Goal: Task Accomplishment & Management: Use online tool/utility

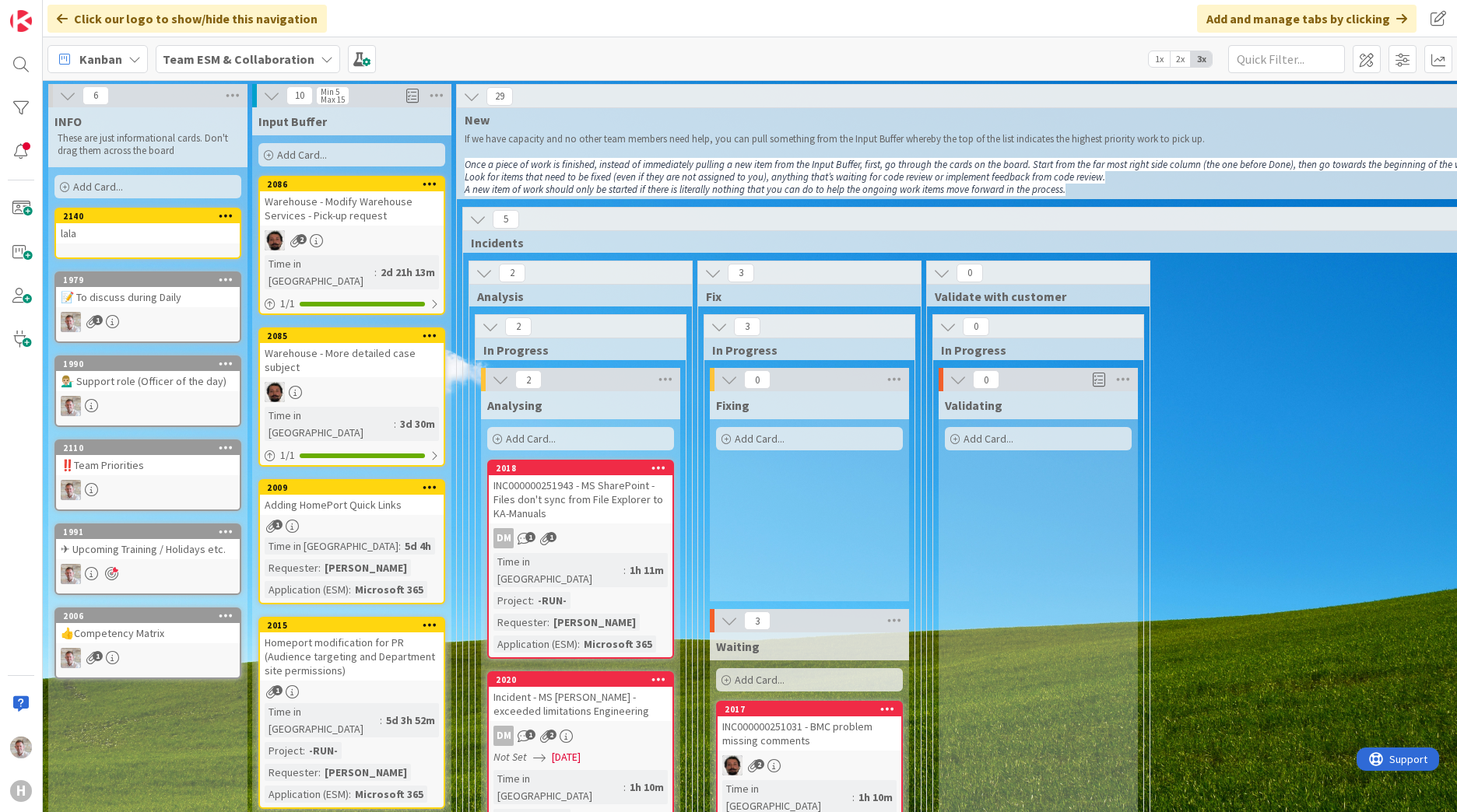
click at [222, 44] on div "Kanban Team ESM & Collaboration 1x 2x 3x" at bounding box center [750, 59] width 1414 height 43
click at [220, 51] on b "Team ESM & Collaboration" at bounding box center [238, 59] width 152 height 16
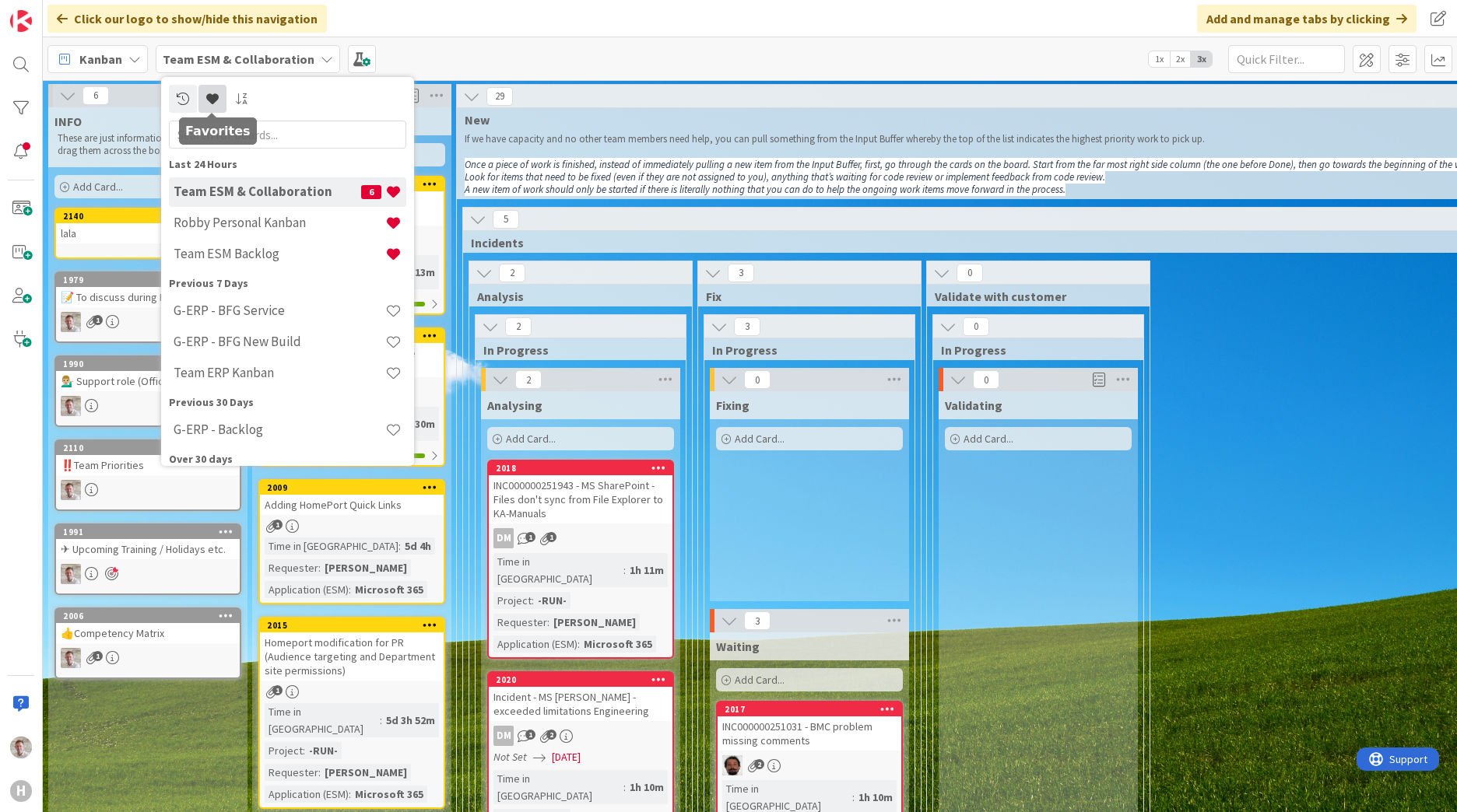
click at [220, 102] on link at bounding box center [212, 99] width 28 height 28
click at [263, 219] on h4 "Robby Personal Kanban" at bounding box center [279, 223] width 211 height 16
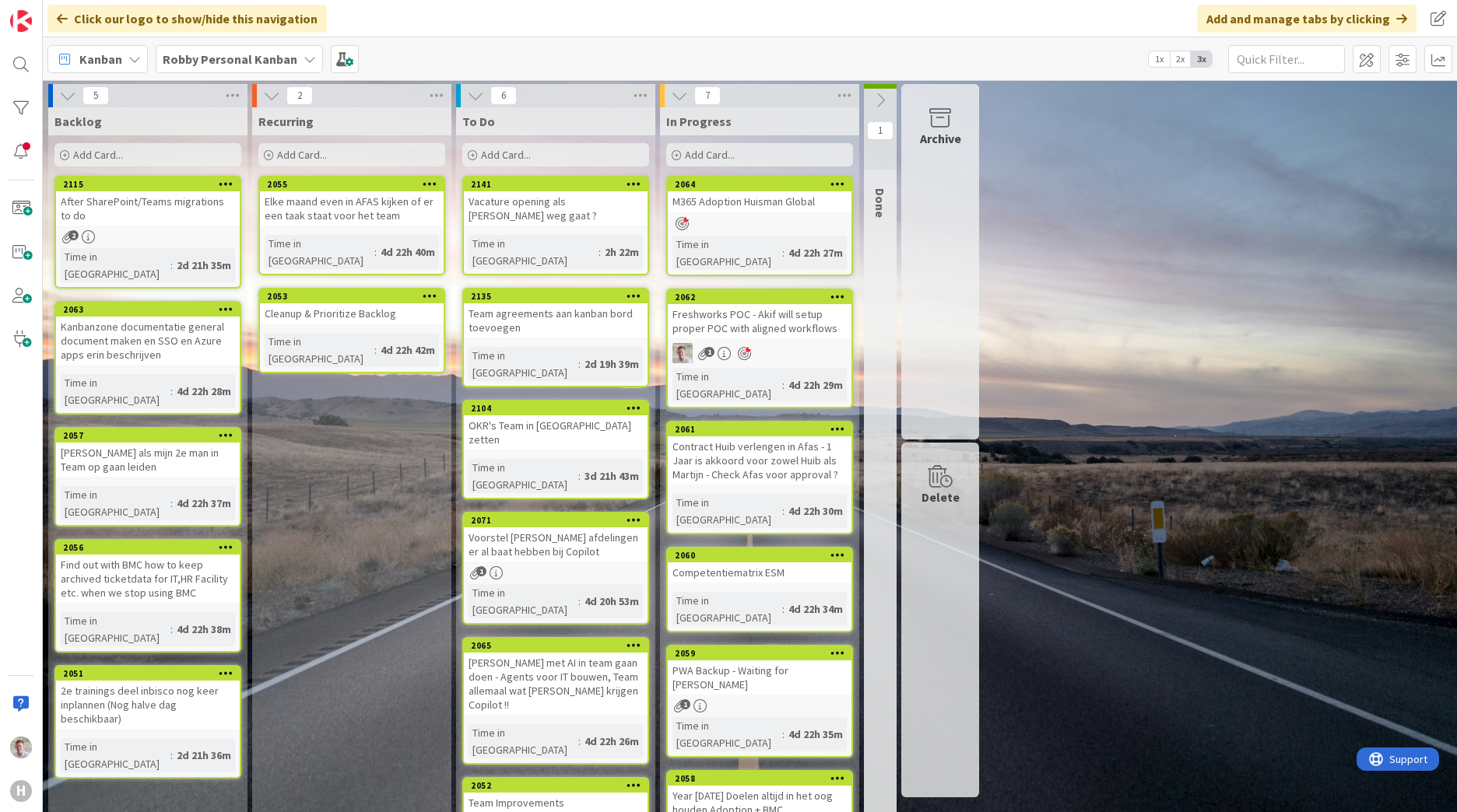
click at [766, 304] on div "Freshworks POC - Akif will setup proper POC with aligned workflows" at bounding box center [759, 321] width 184 height 34
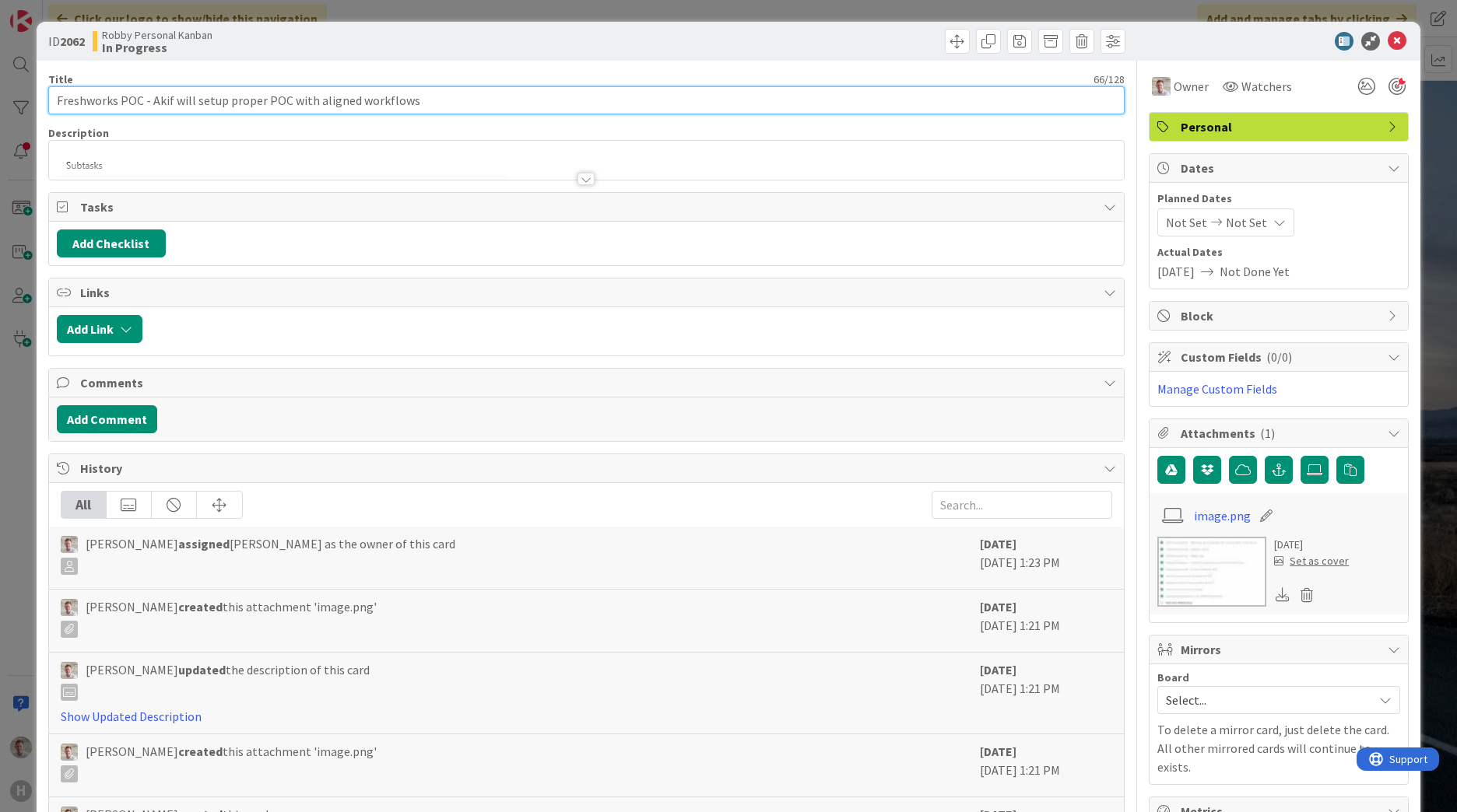
click at [486, 104] on input "Freshworks POC - Akif will setup proper POC with aligned workflows" at bounding box center [586, 101] width 1076 height 28
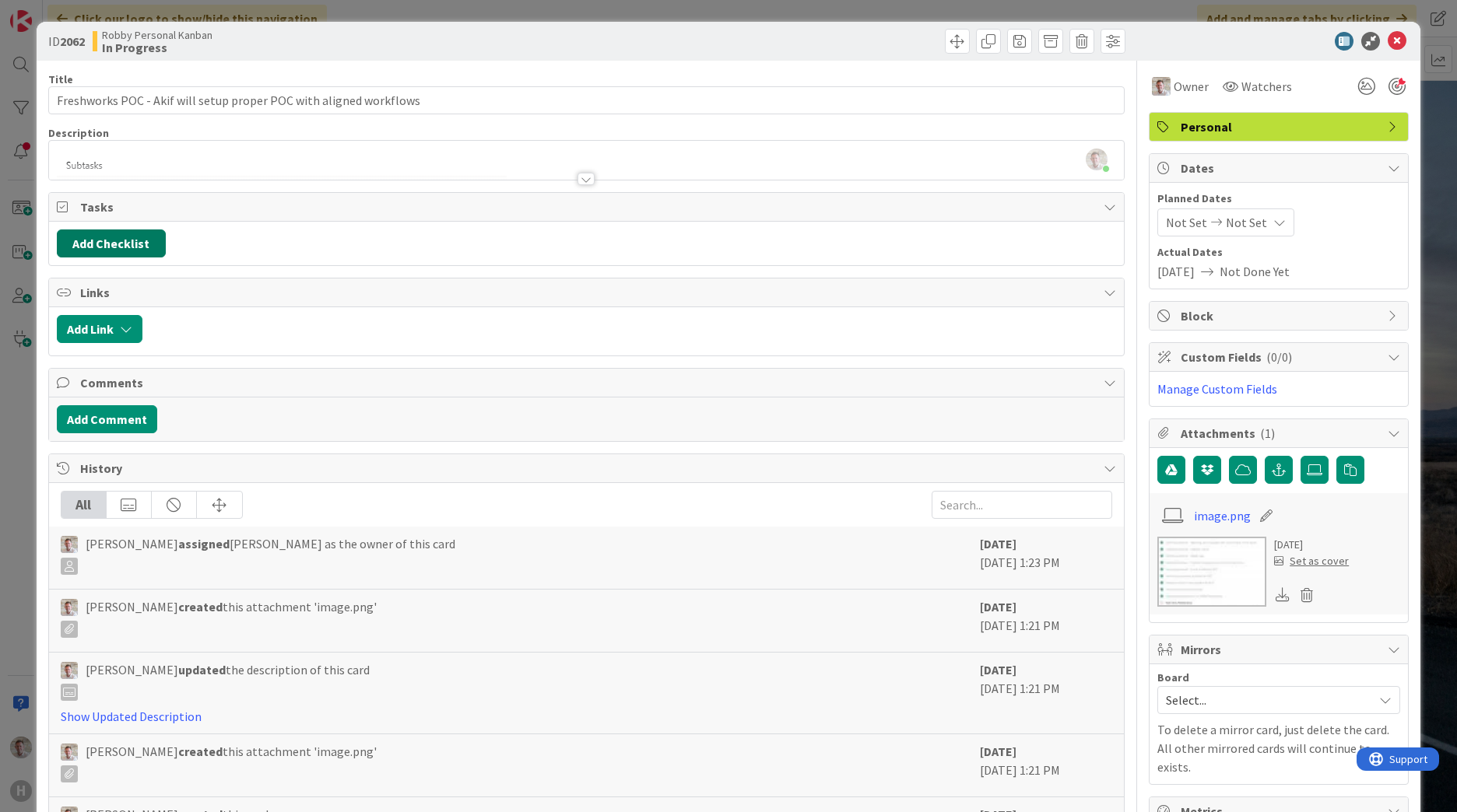
click at [103, 234] on button "Add Checklist" at bounding box center [111, 243] width 109 height 28
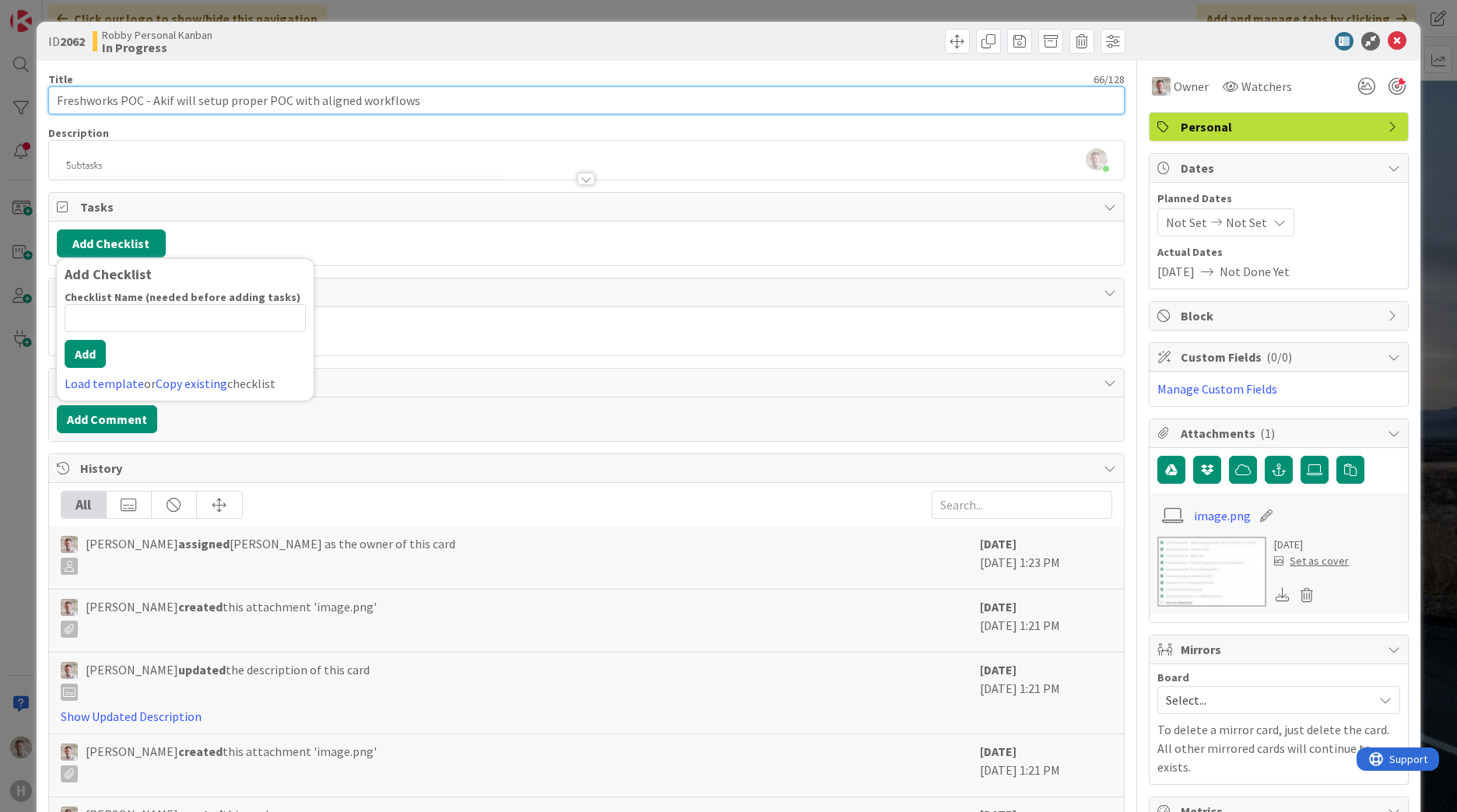
drag, startPoint x: 149, startPoint y: 100, endPoint x: 585, endPoint y: 113, distance: 436.2
click at [585, 113] on input "Freshworks POC - Akif will setup proper POC with aligned workflows" at bounding box center [586, 101] width 1076 height 28
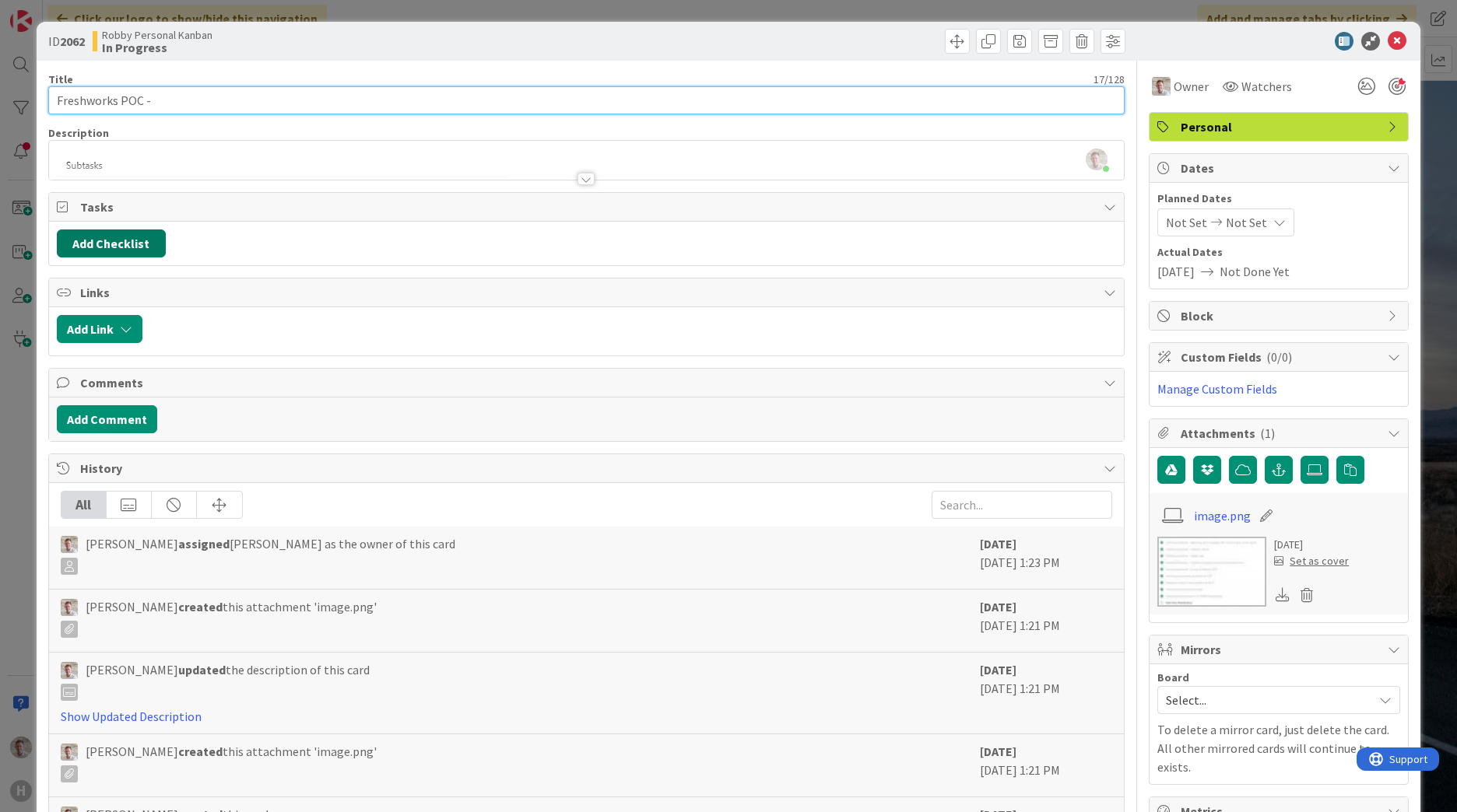
type input "Freshworks POC -"
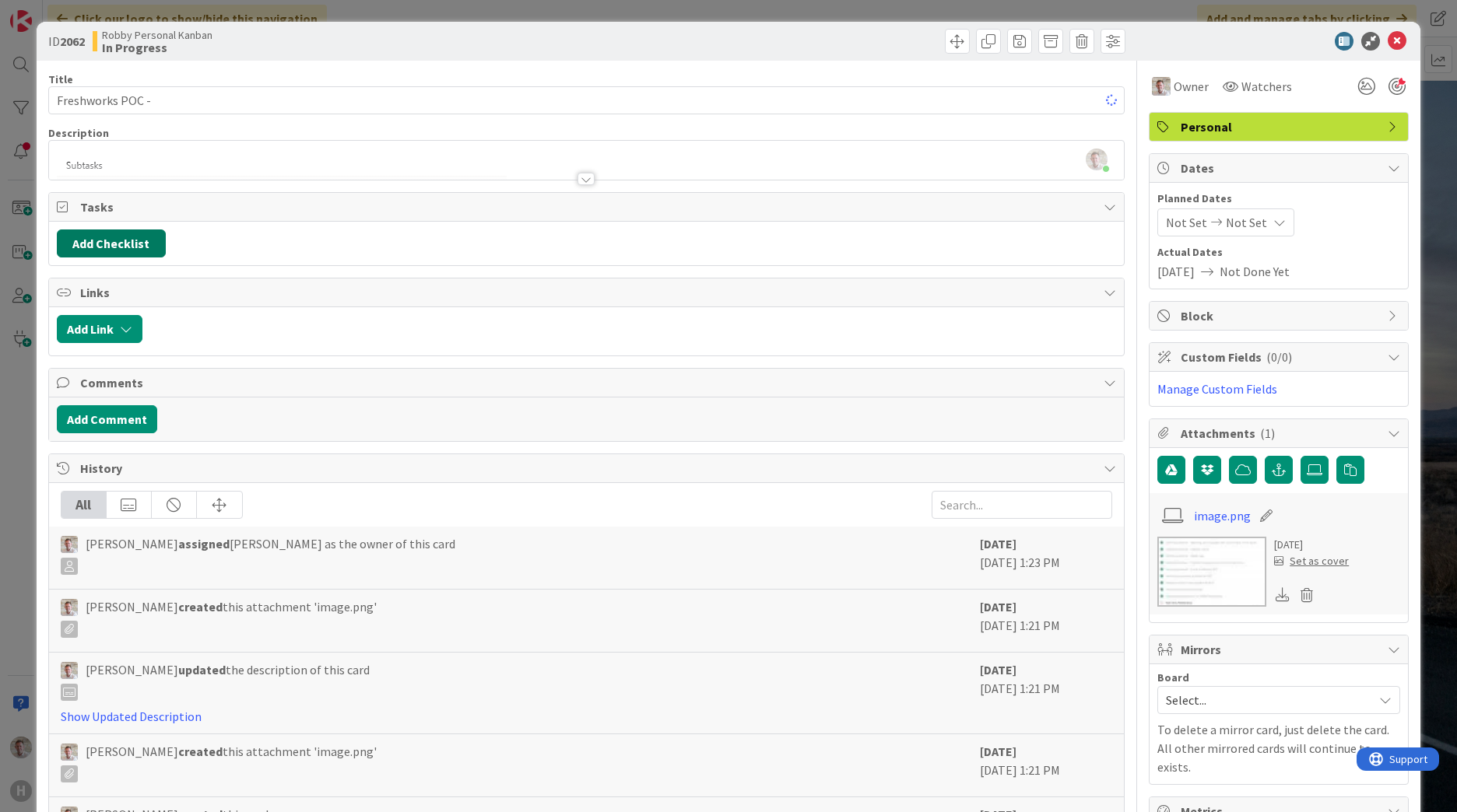
click at [126, 240] on button "Add Checklist" at bounding box center [111, 243] width 109 height 28
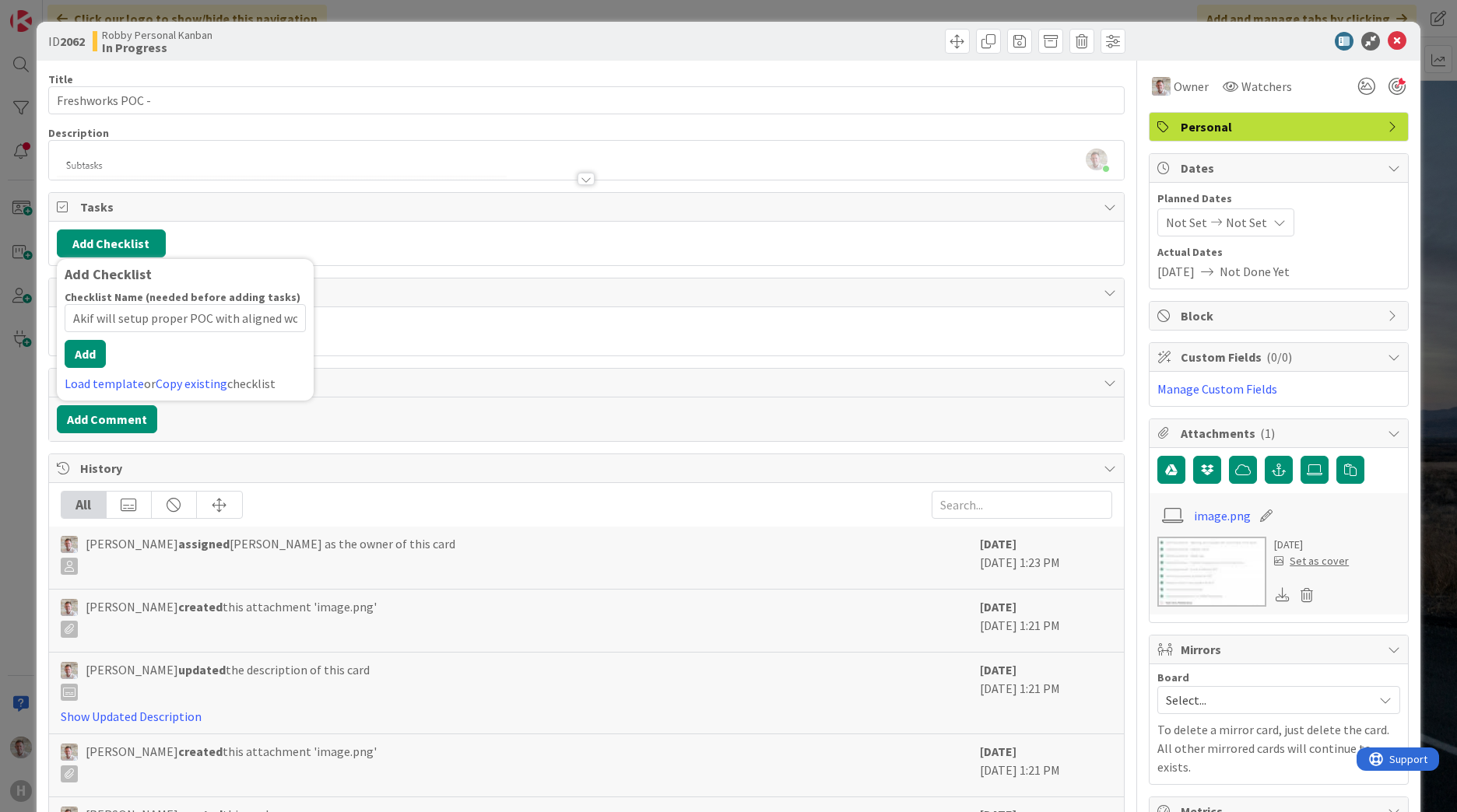
scroll to position [0, 34]
type input "Akif will setup proper POC with aligned workflows"
click at [81, 366] on button "Add" at bounding box center [85, 354] width 41 height 28
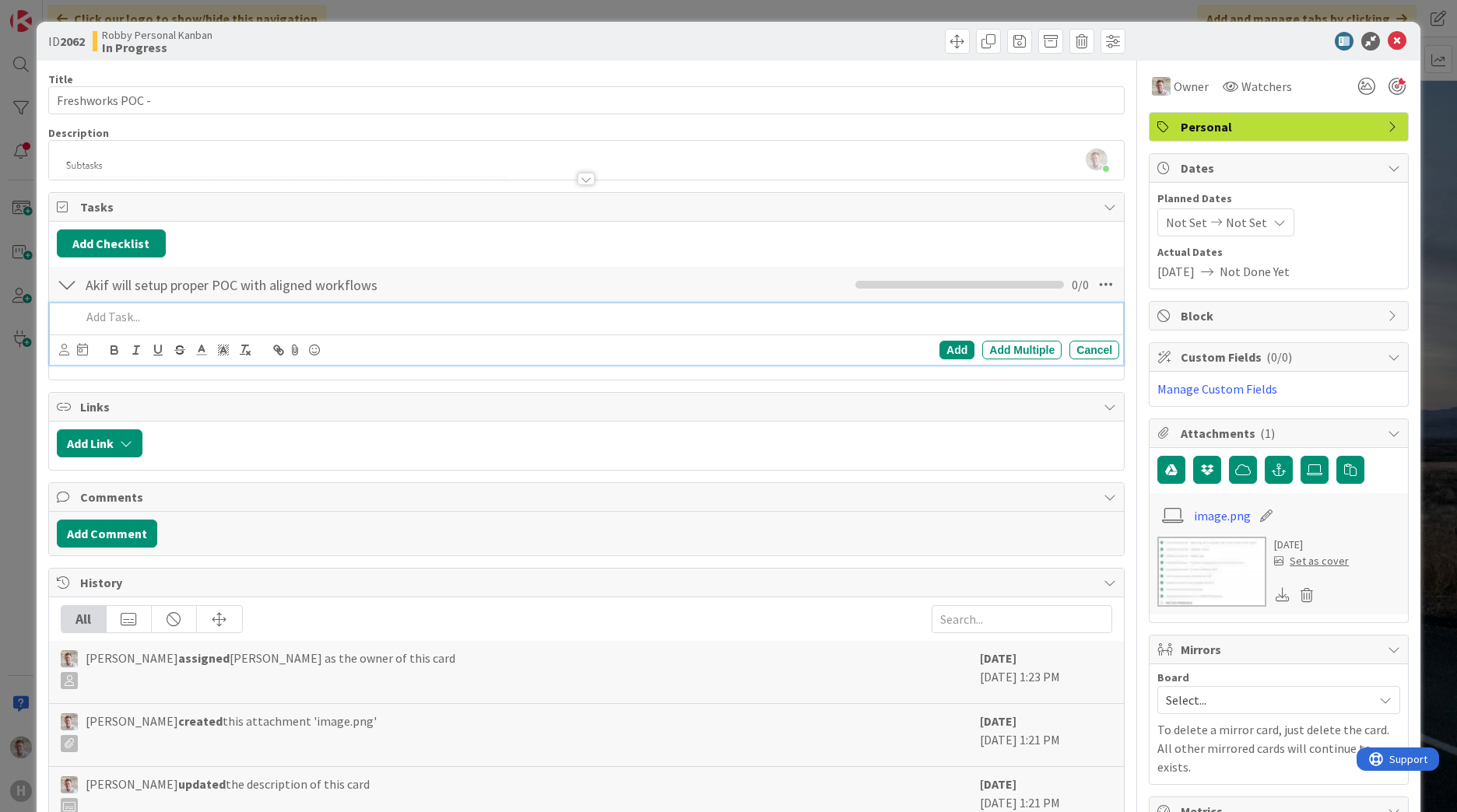
click at [127, 324] on p at bounding box center [597, 317] width 1032 height 18
paste div
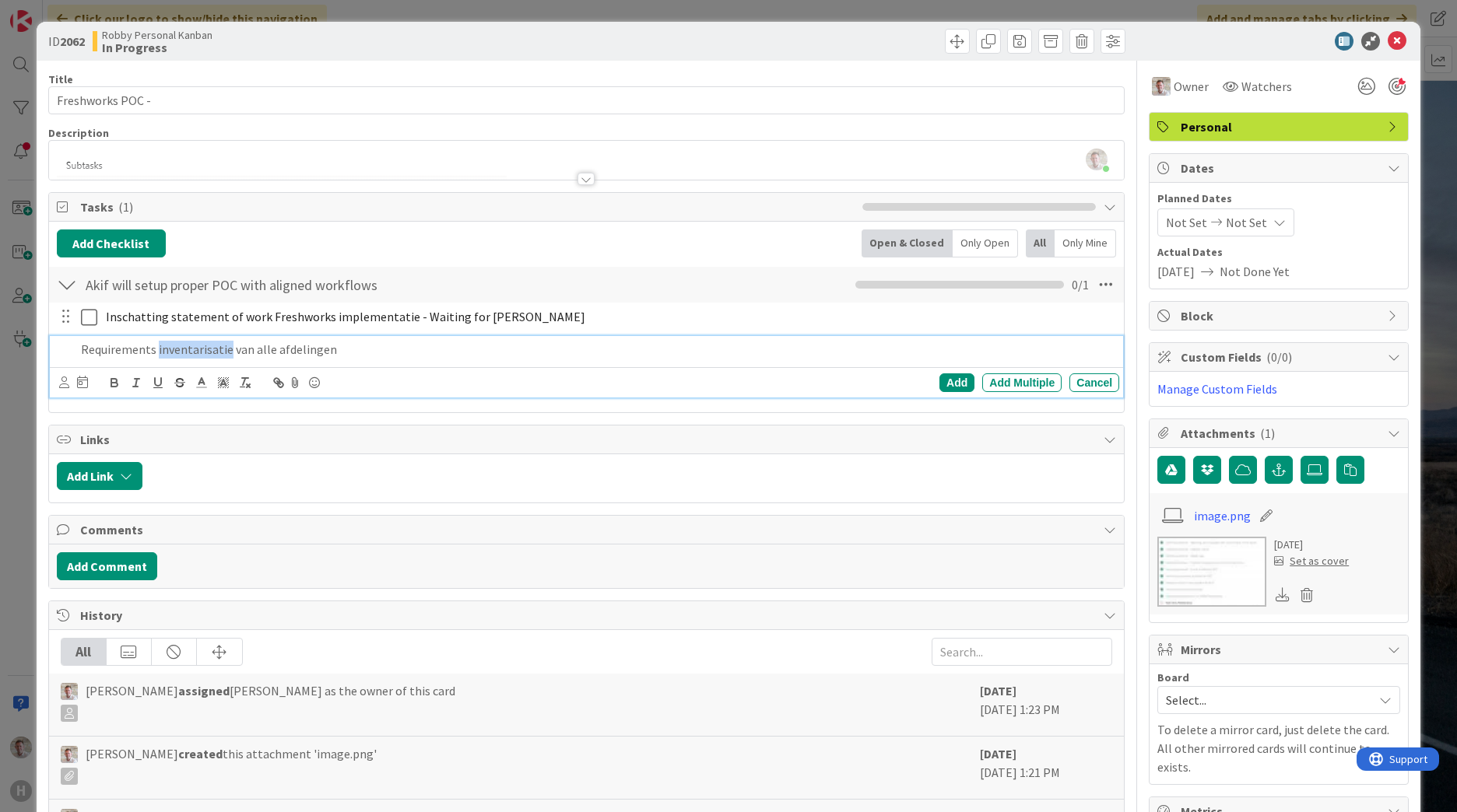
drag, startPoint x: 177, startPoint y: 345, endPoint x: 174, endPoint y: 357, distance: 12.4
click at [174, 357] on p "Requirements inventarisatie van alle afdelingen" at bounding box center [597, 349] width 1032 height 18
click at [168, 352] on p "Requirements inventarisatie van alle afdelingen" at bounding box center [597, 349] width 1032 height 18
click at [163, 350] on p "Requirements inventarisatie van alle afdelingen" at bounding box center [597, 349] width 1032 height 18
click at [190, 350] on p "Requirements inventarisatie van alle afdelingen" at bounding box center [597, 349] width 1032 height 18
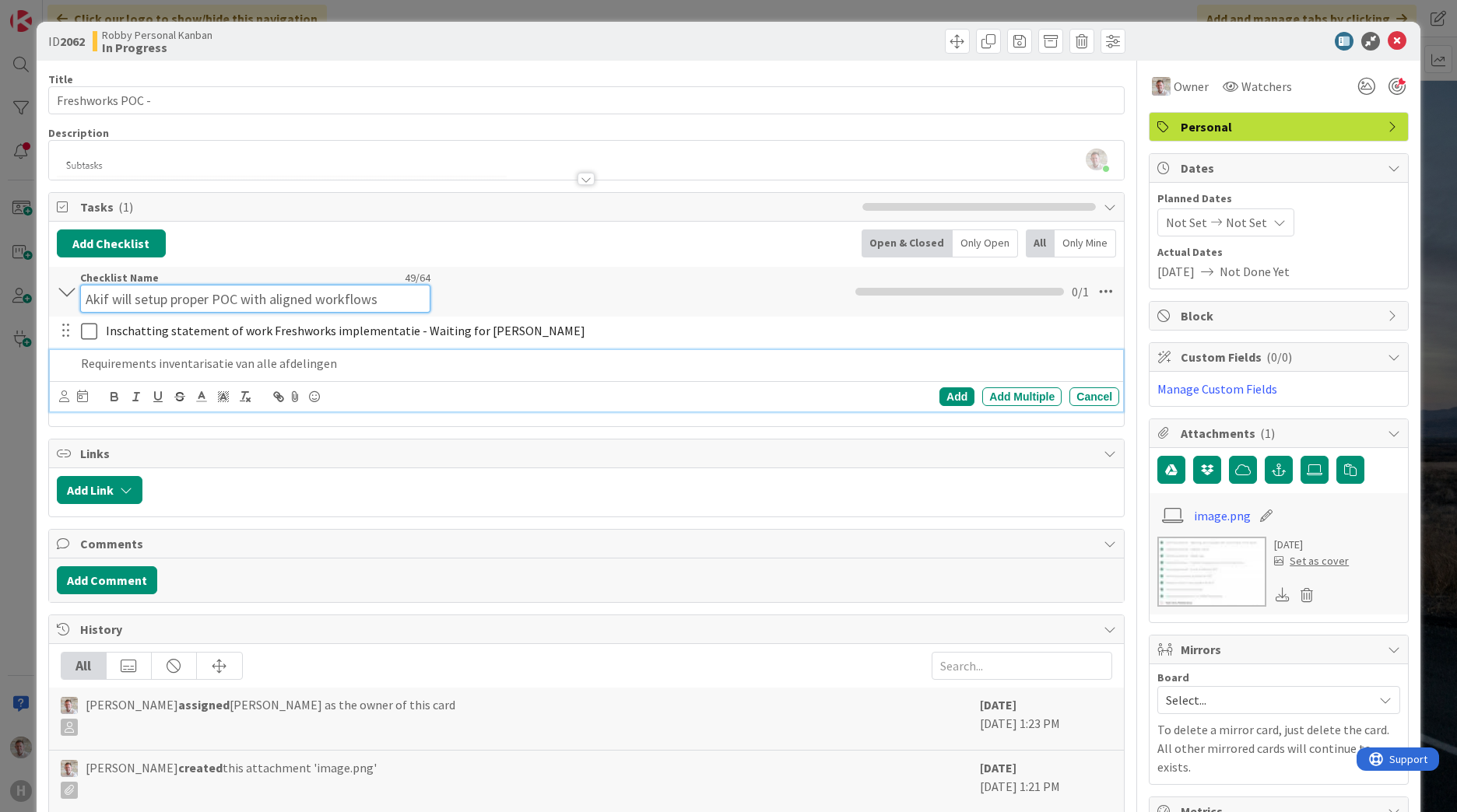
click at [156, 288] on input "Akif will setup proper POC with aligned workflows" at bounding box center [255, 299] width 350 height 28
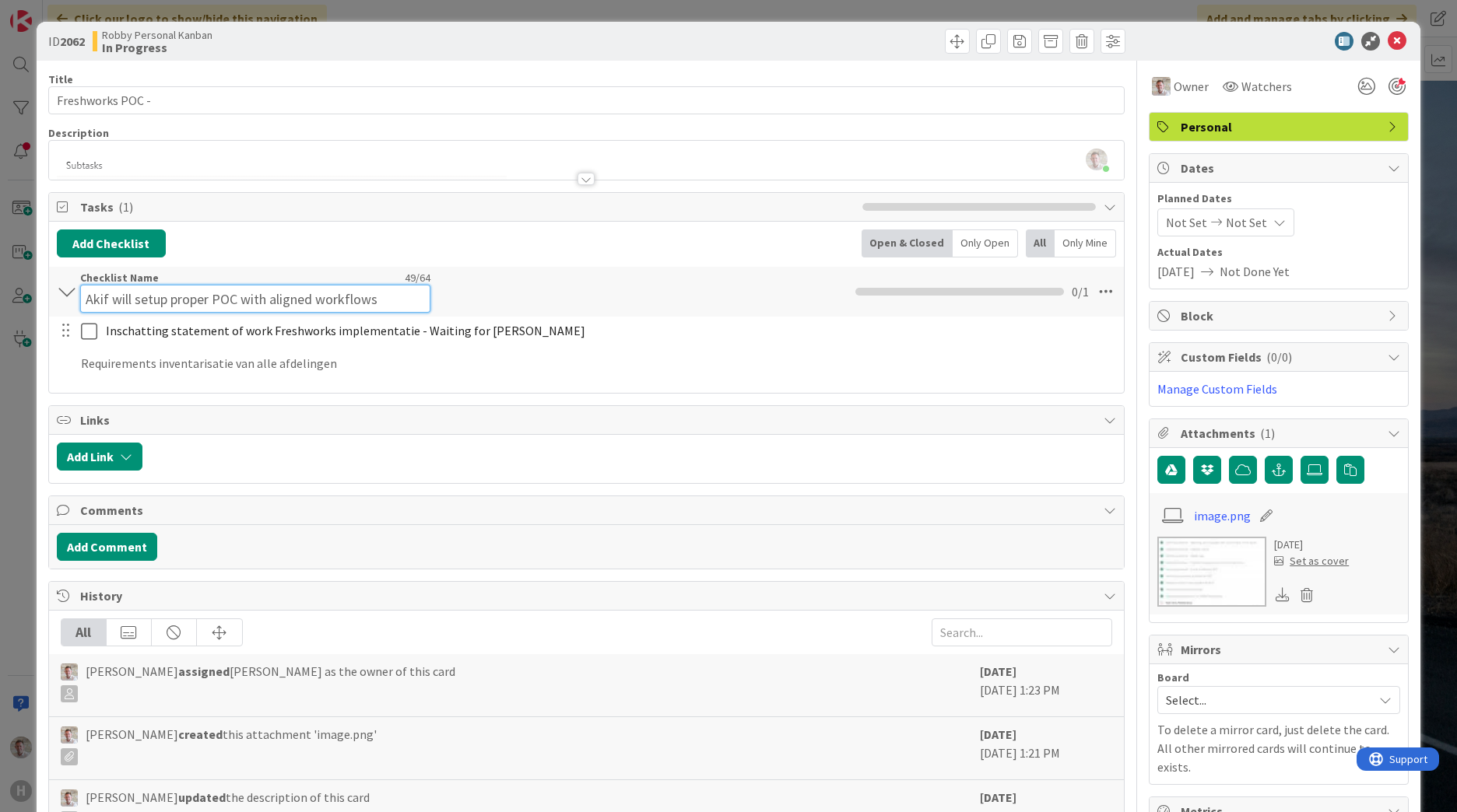
click at [156, 288] on input "Akif will setup proper POC with aligned workflows" at bounding box center [255, 299] width 350 height 28
click at [156, 287] on input "Akif will setup proper POC with aligned workflows" at bounding box center [255, 299] width 350 height 28
click at [155, 290] on input "Akif will setup proper POC with aligned workflows" at bounding box center [255, 299] width 350 height 28
click at [155, 288] on input "Akif will setup proper POC with aligned workflows" at bounding box center [255, 299] width 350 height 28
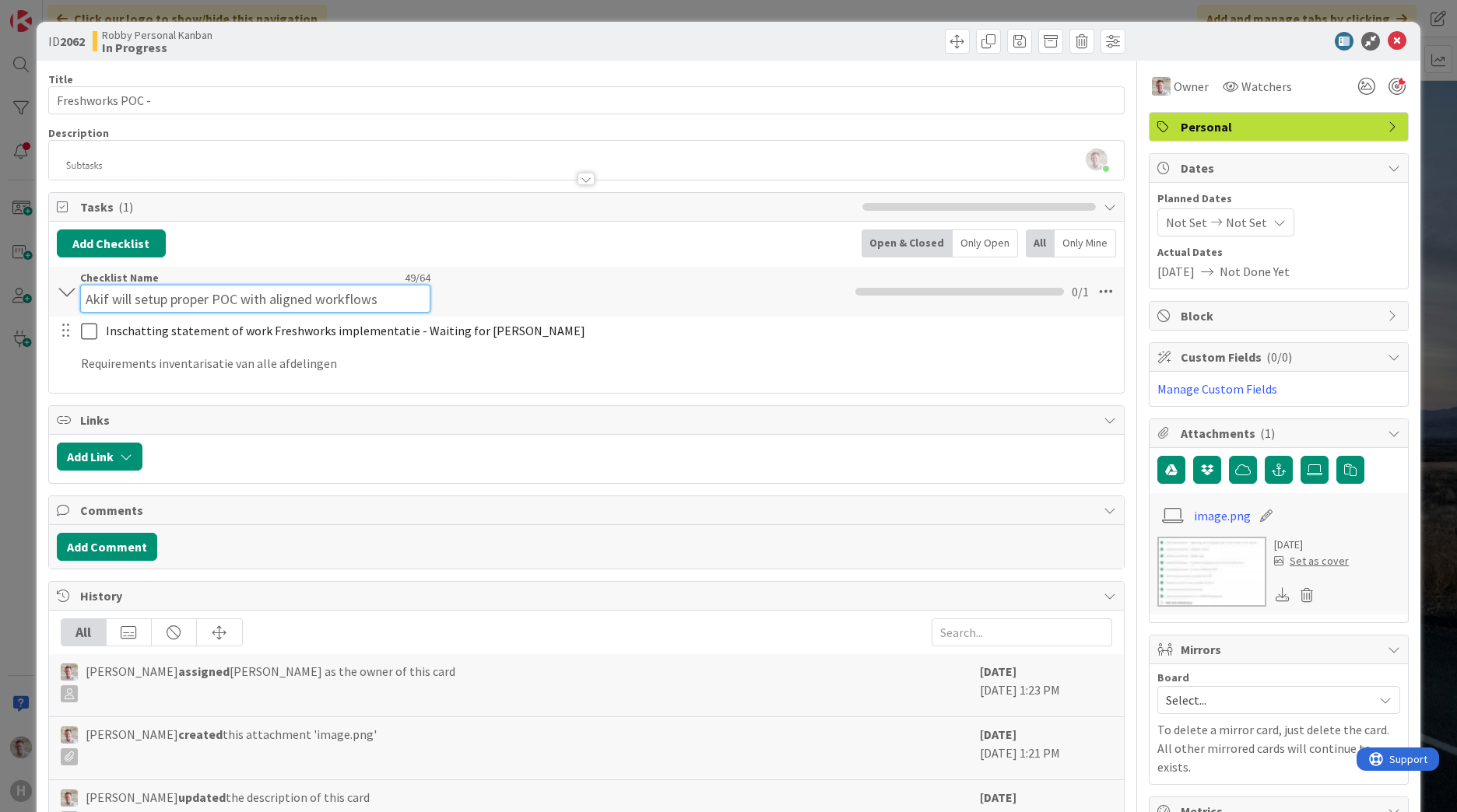
click at [155, 288] on input "Akif will setup proper POC with aligned workflows" at bounding box center [255, 299] width 350 height 28
click at [155, 293] on input "Akif will setup proper POC with aligned workflows" at bounding box center [255, 299] width 350 height 28
type input "Sub-Tasks"
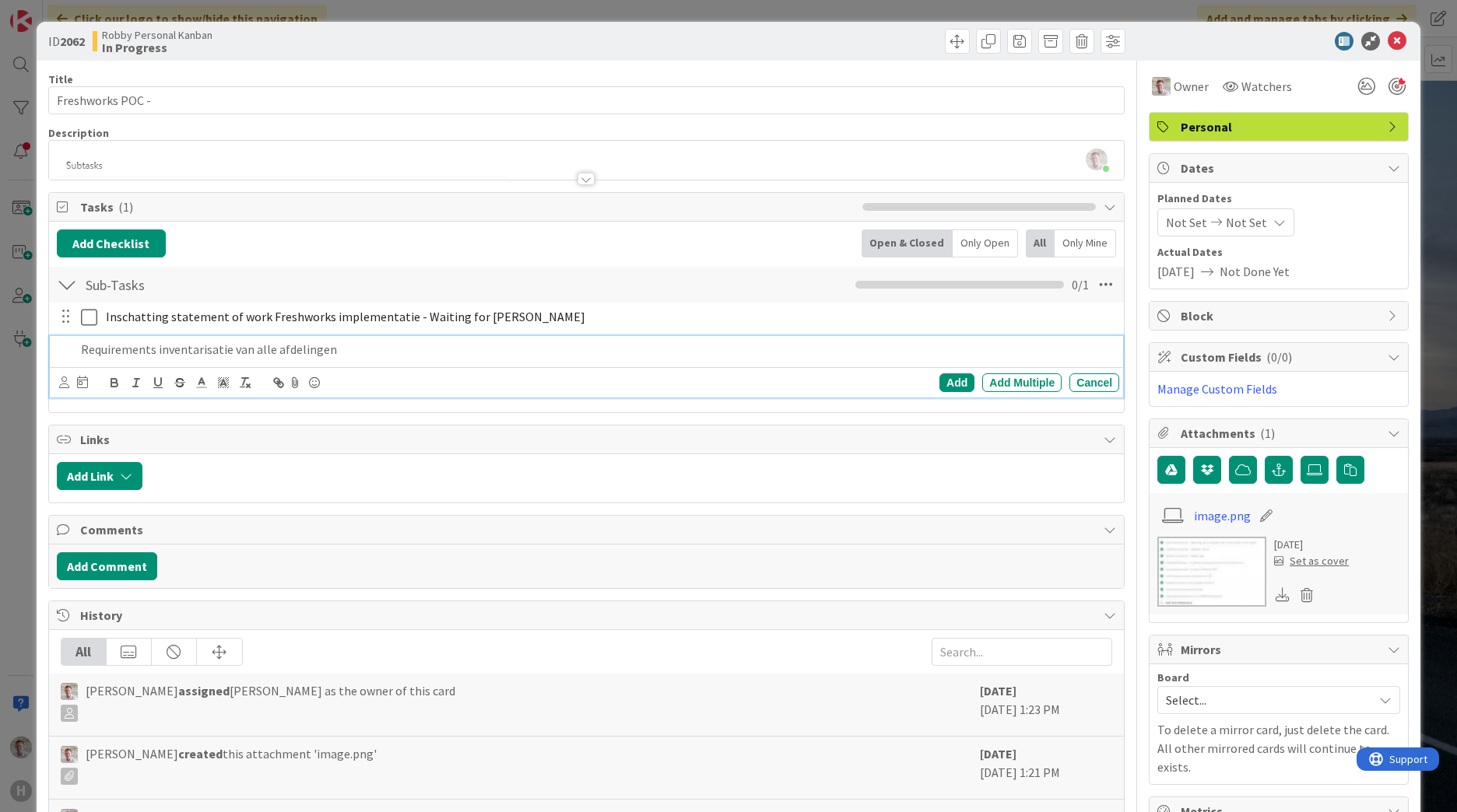
click at [366, 357] on p "Requirements inventarisatie van alle afdelingen" at bounding box center [597, 349] width 1032 height 18
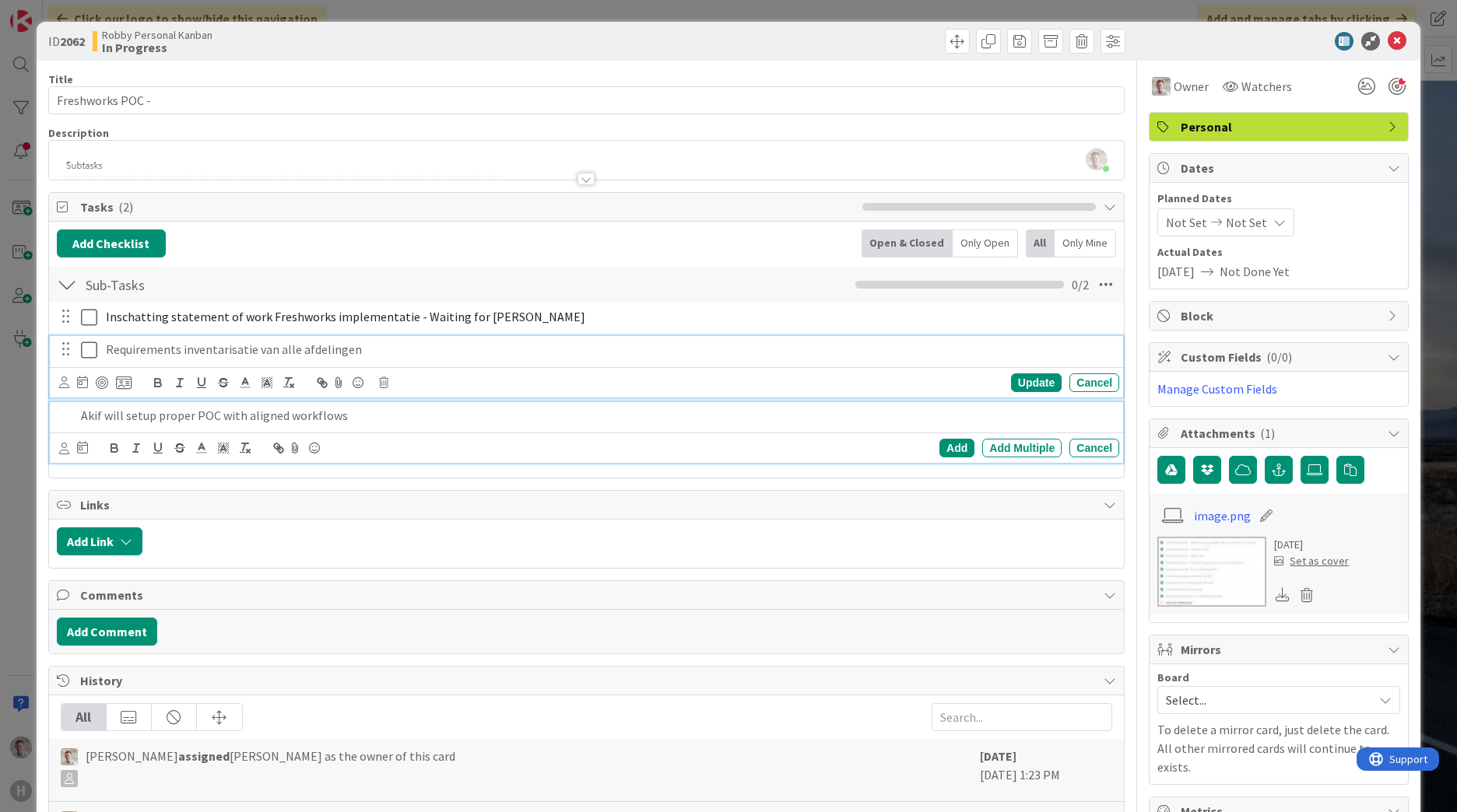
click at [395, 354] on p "Requirements inventarisatie van alle afdelingen" at bounding box center [609, 349] width 1007 height 18
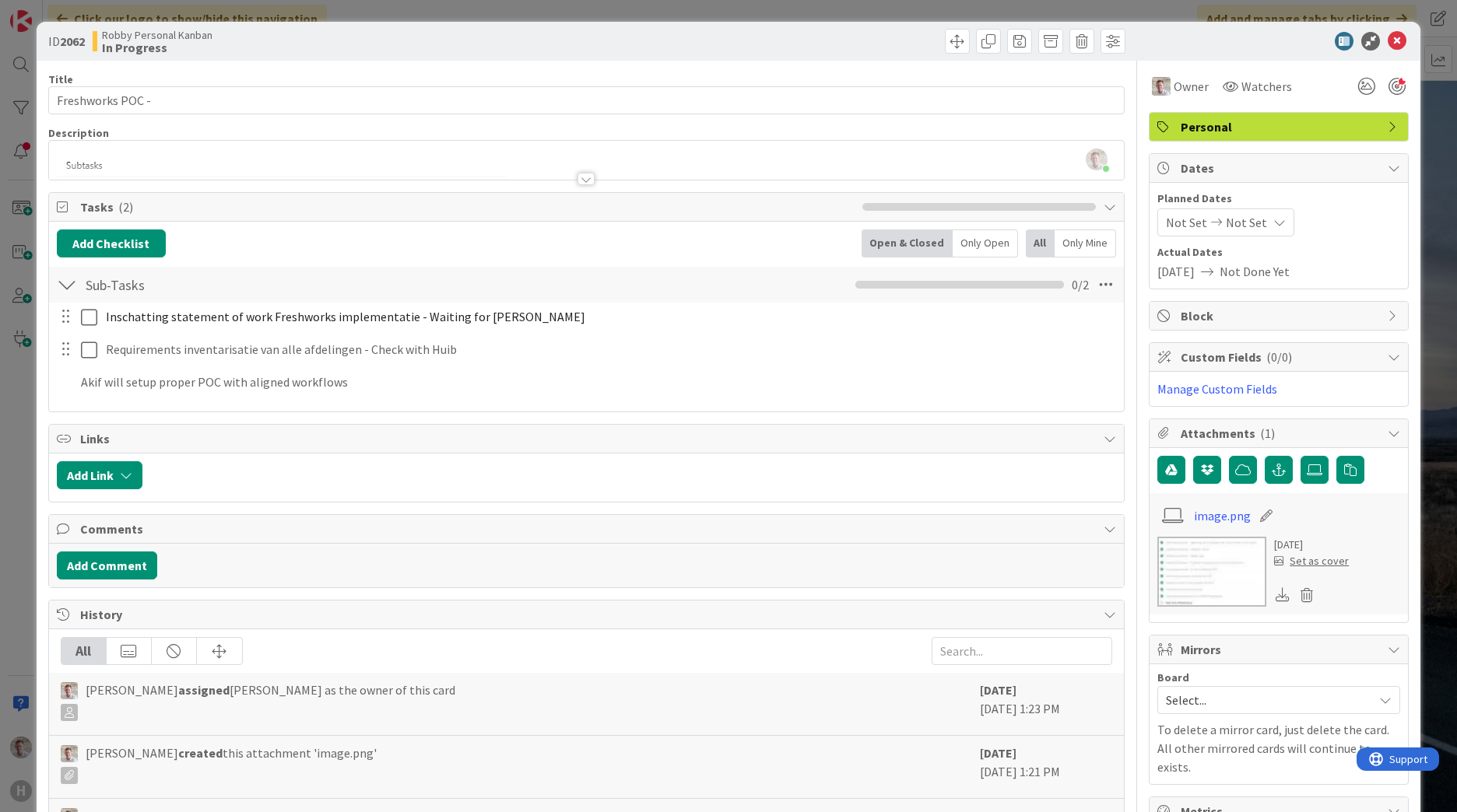
click at [433, 474] on div at bounding box center [633, 475] width 966 height 28
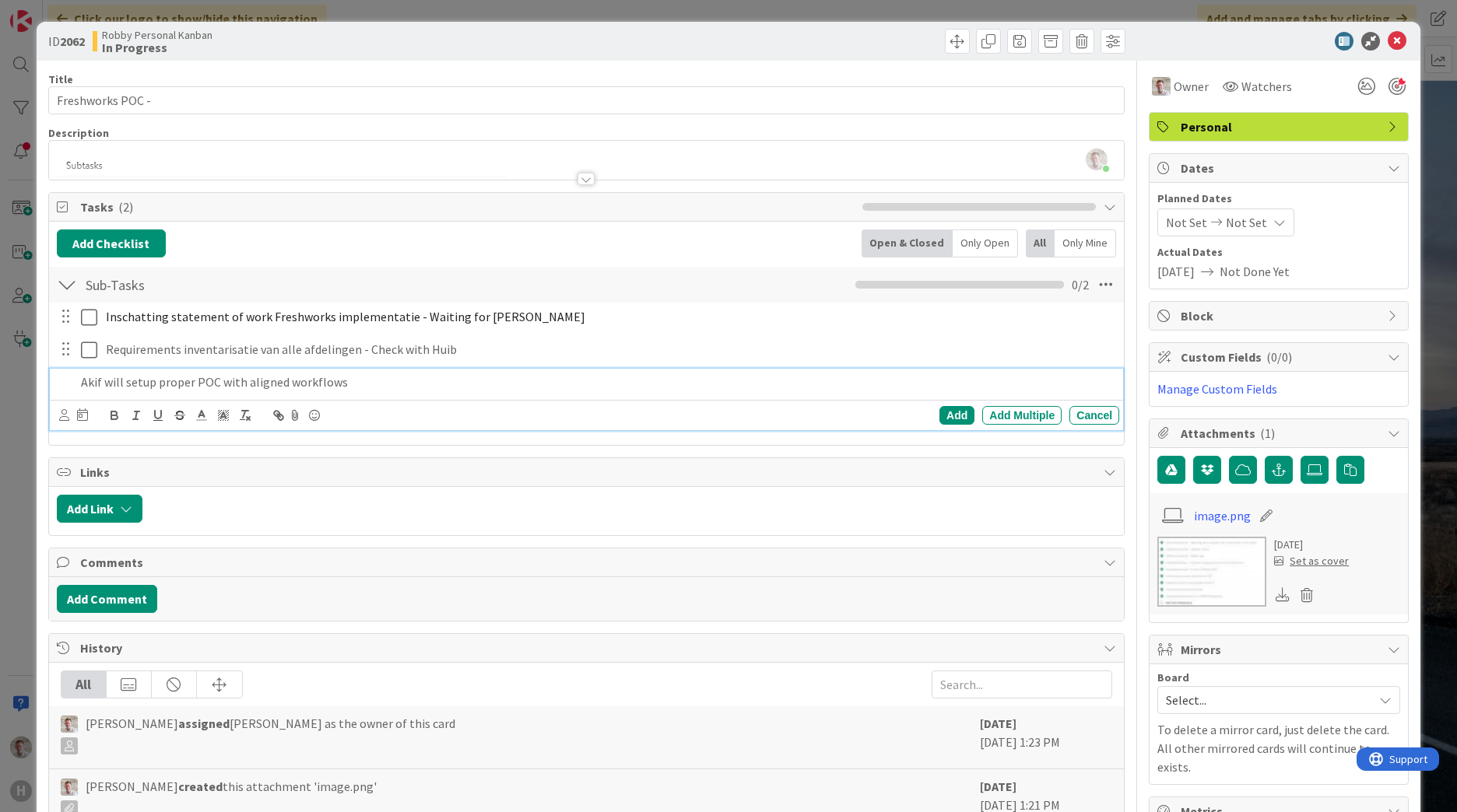
click at [404, 393] on div "Akif will setup proper POC with aligned workflows" at bounding box center [596, 382] width 1044 height 27
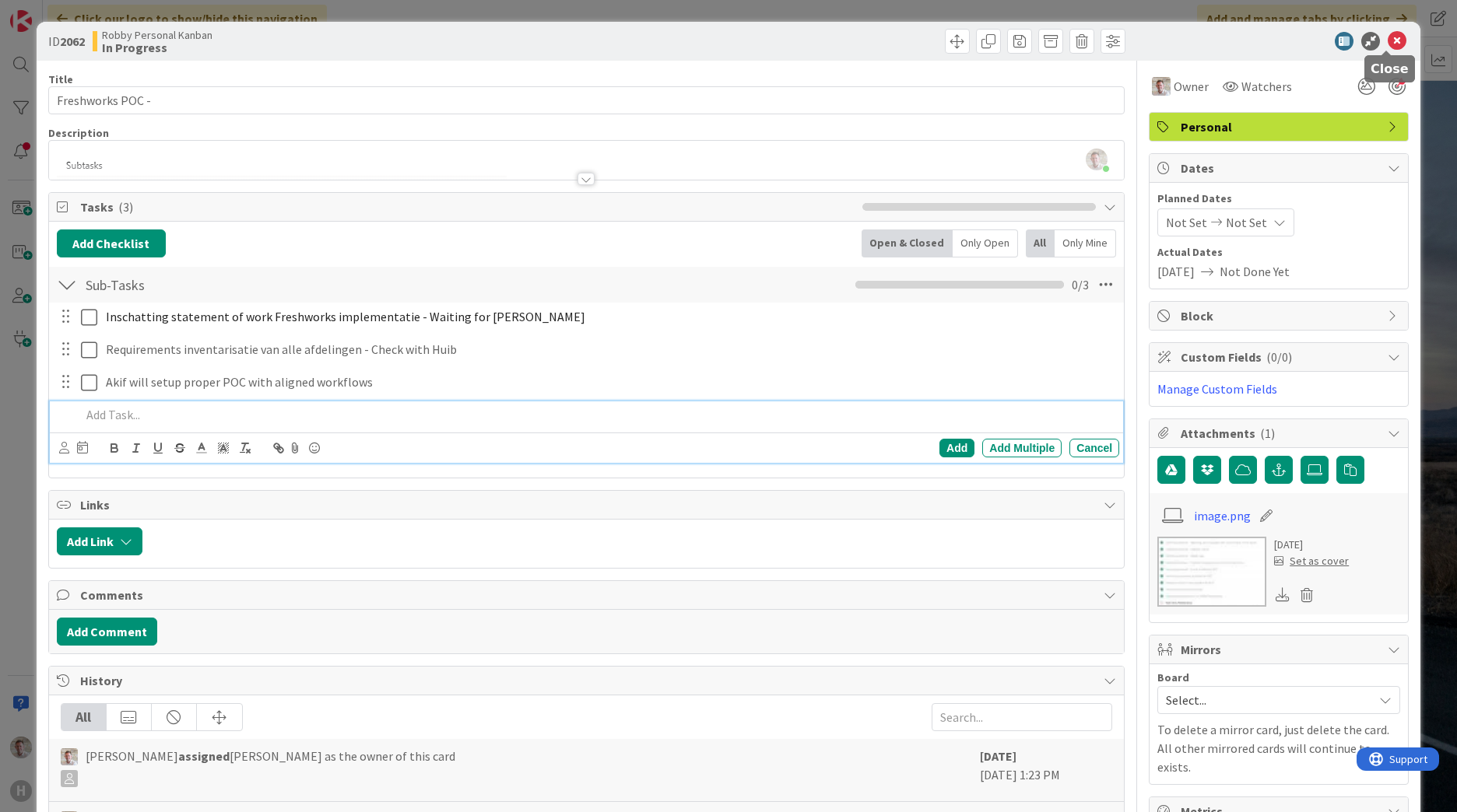
click at [1388, 47] on icon at bounding box center [1397, 41] width 19 height 19
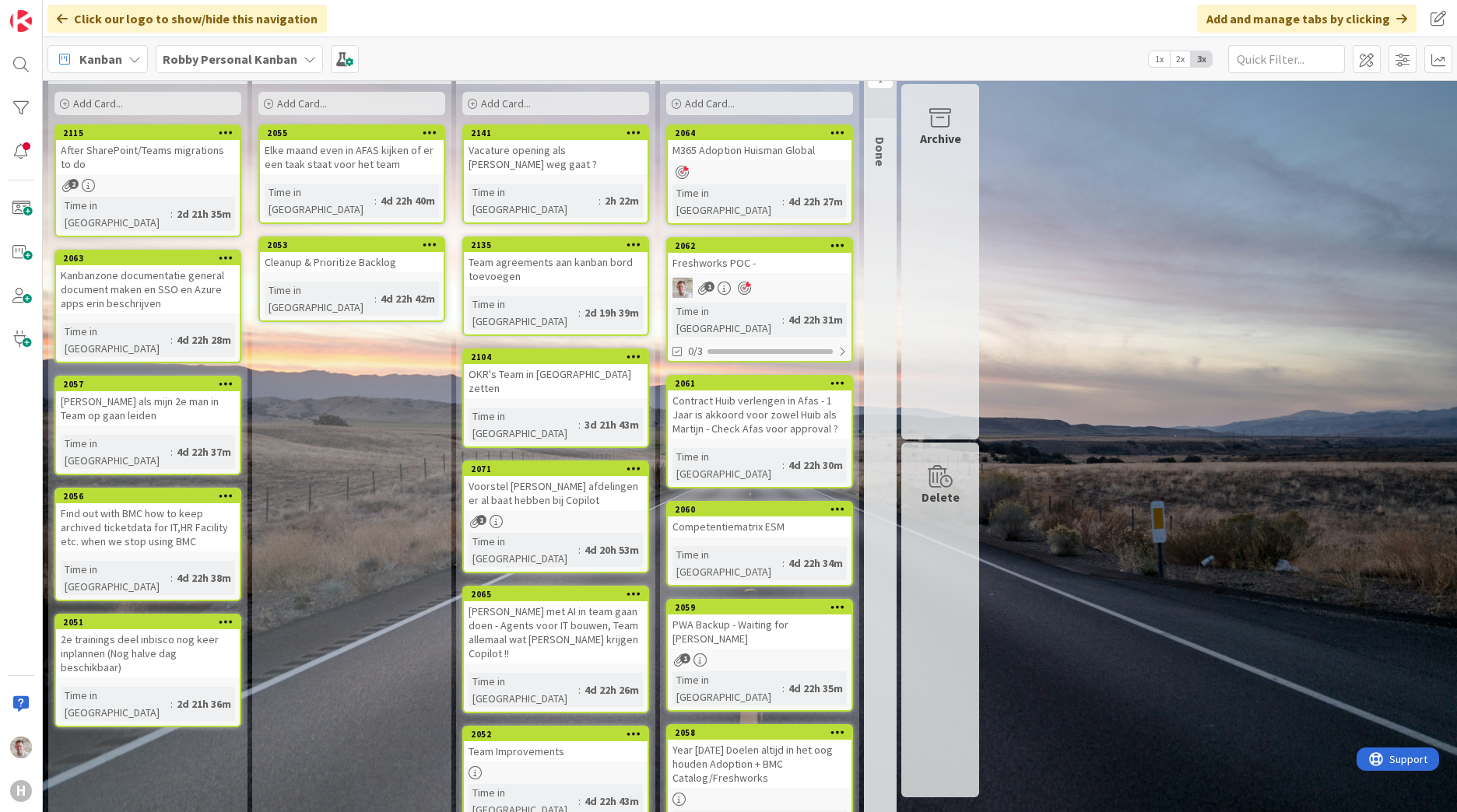
scroll to position [102, 0]
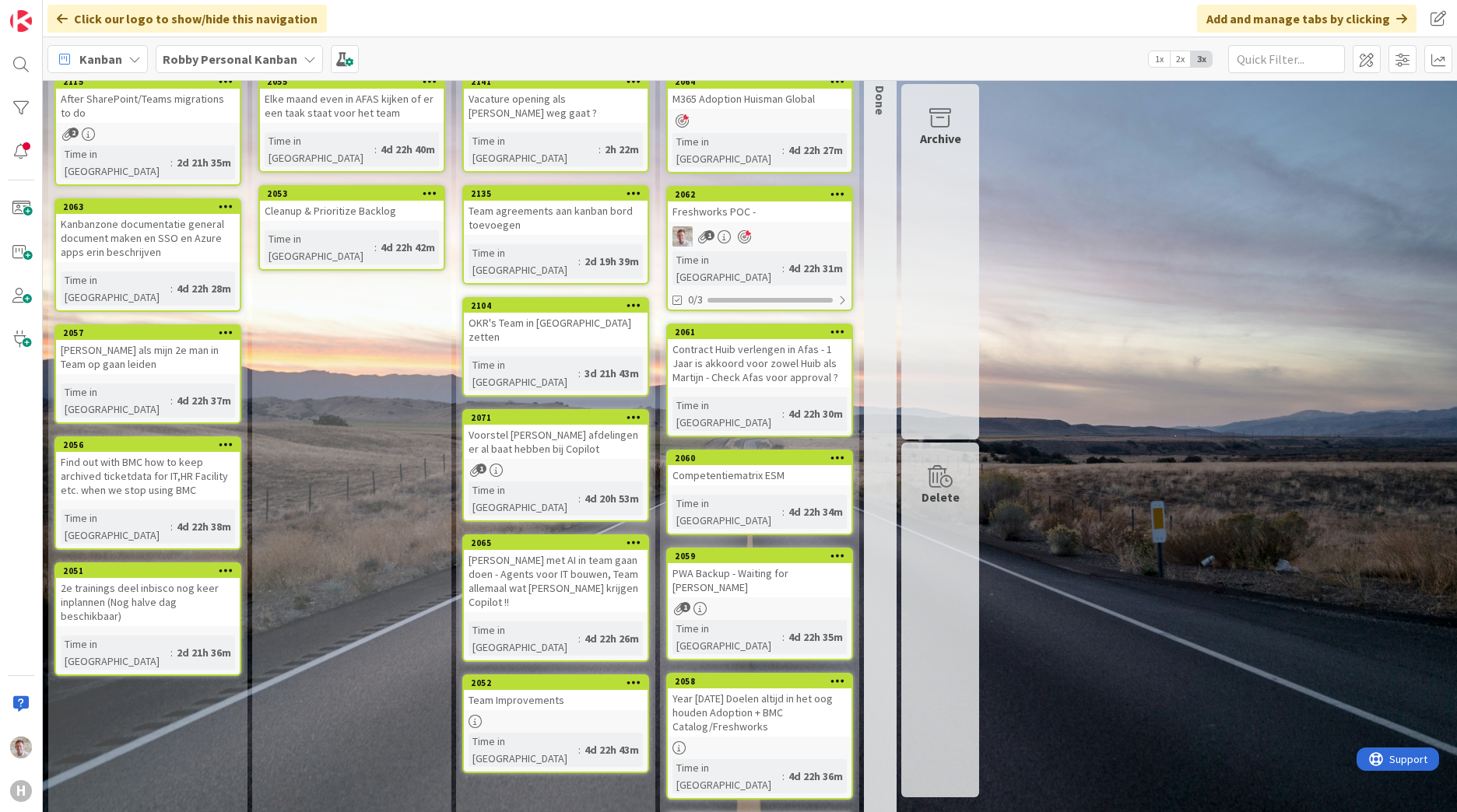
click at [360, 334] on div "Recurring Add Card... 2055 Elke maand even in AFAS kijken of er een taak staat …" at bounding box center [352, 471] width 199 height 934
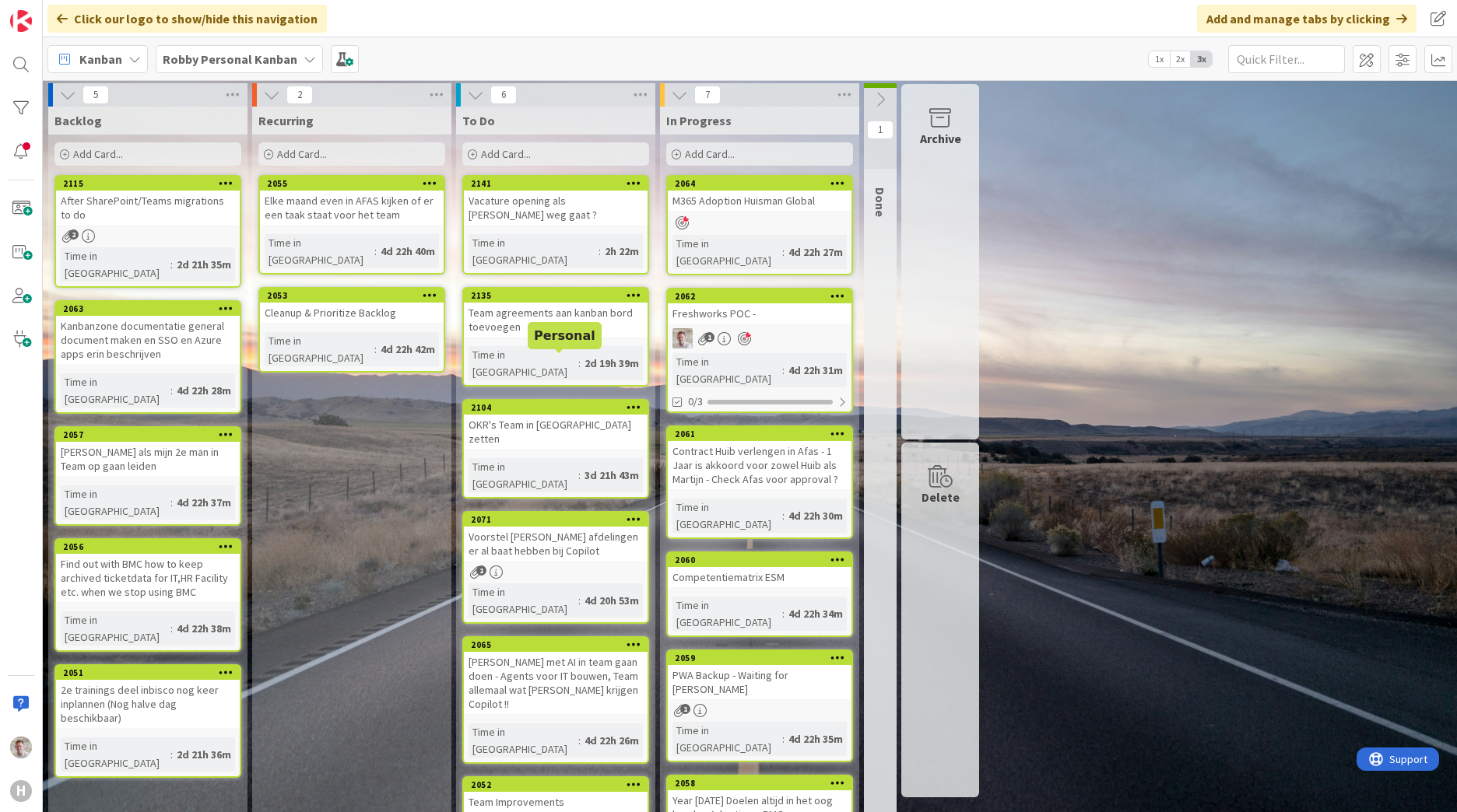
scroll to position [0, 0]
click at [748, 304] on div "Freshworks POC -" at bounding box center [759, 315] width 184 height 20
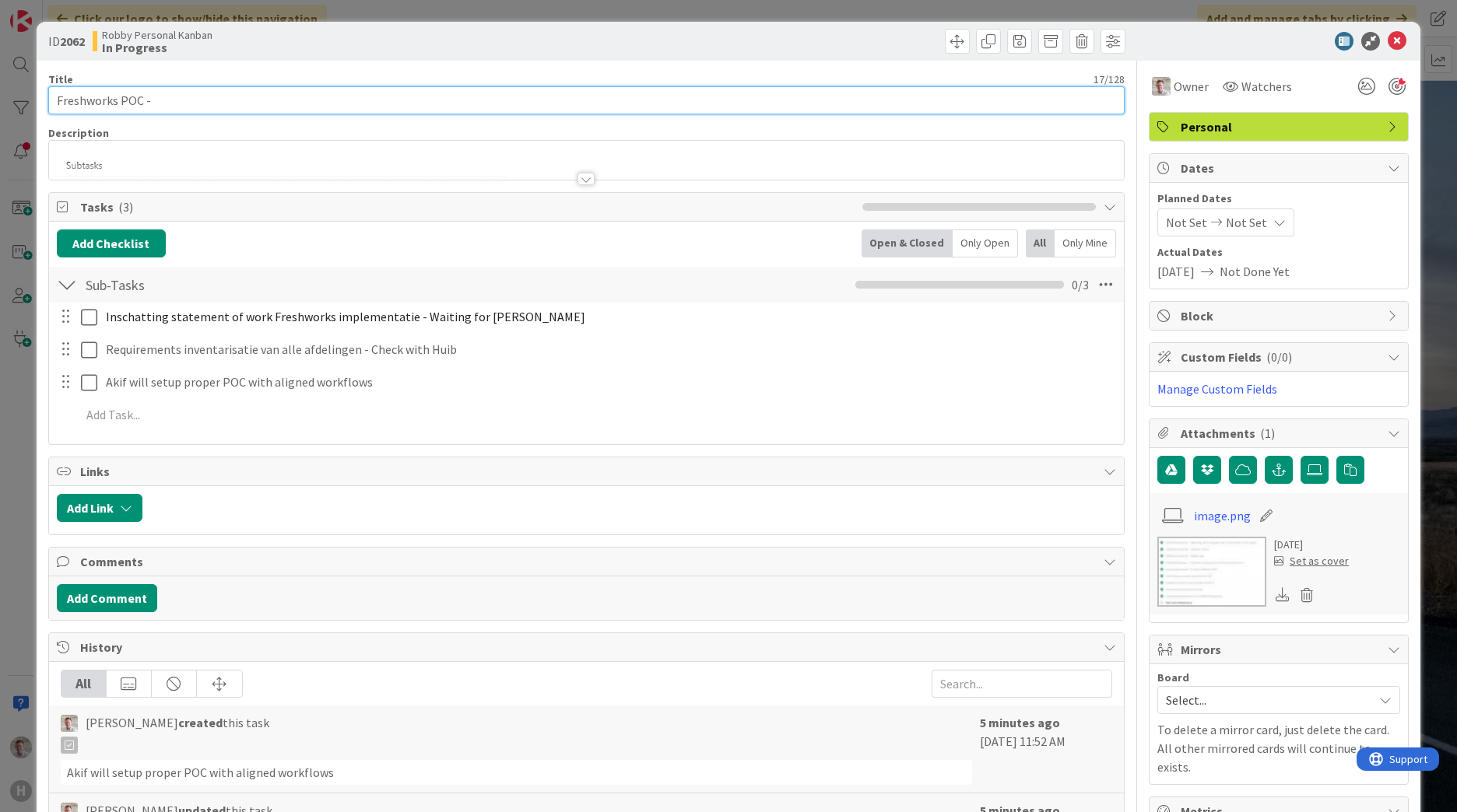
click at [126, 107] on input "Freshworks POC -" at bounding box center [586, 101] width 1076 height 28
type input "Freshworks"
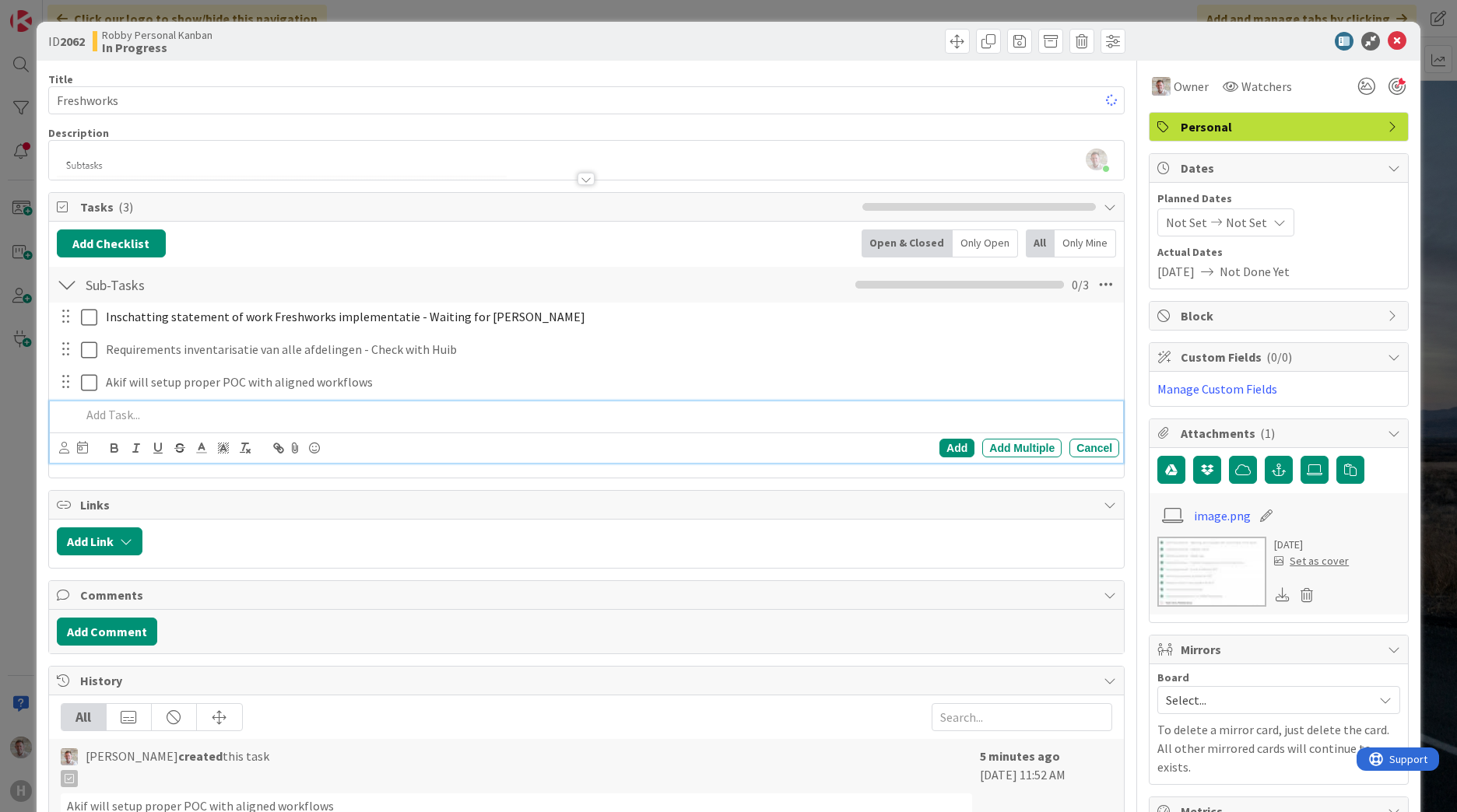
click at [101, 408] on p at bounding box center [597, 414] width 1032 height 18
click at [948, 451] on div "Add" at bounding box center [957, 448] width 35 height 19
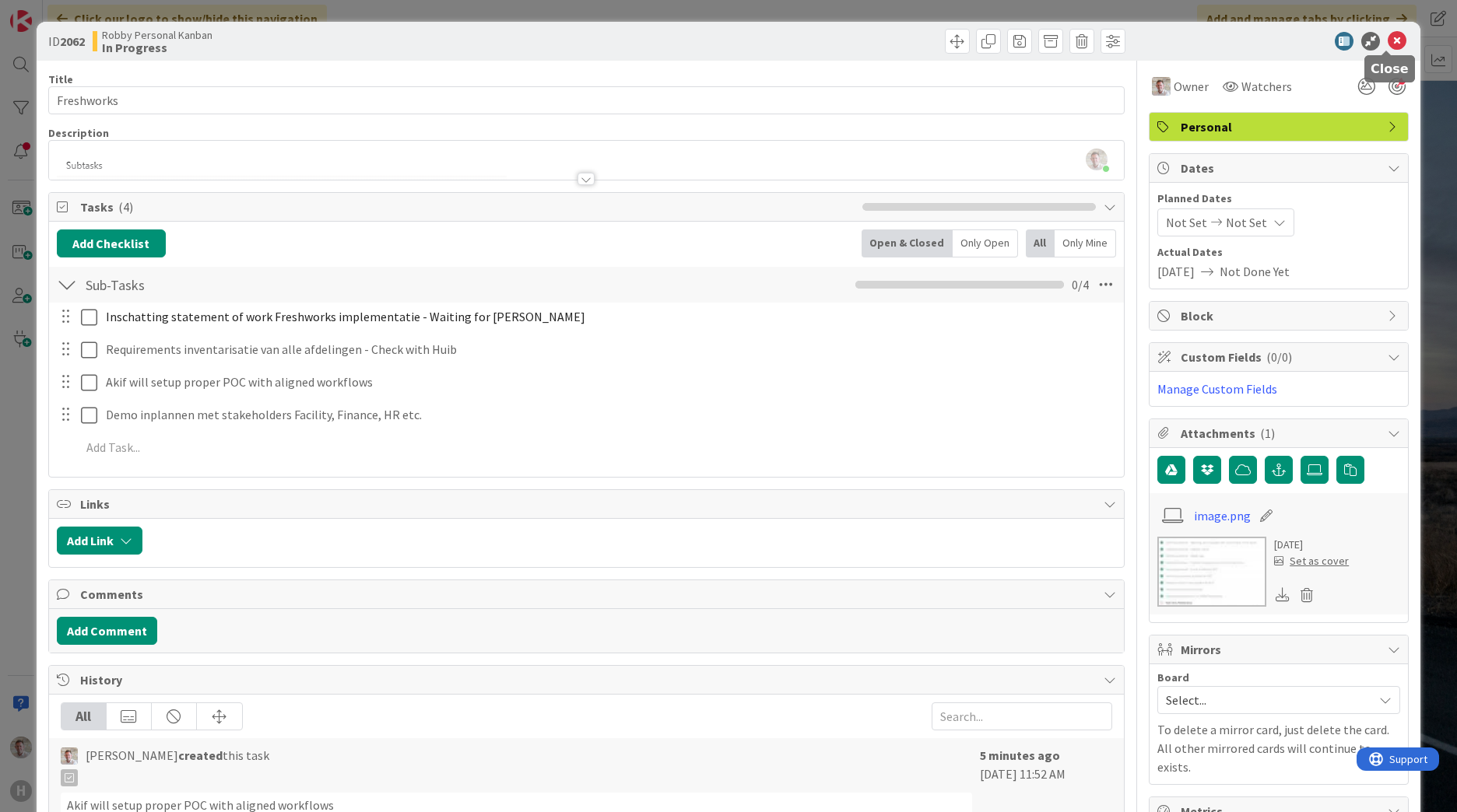
click at [1388, 37] on icon at bounding box center [1397, 41] width 19 height 19
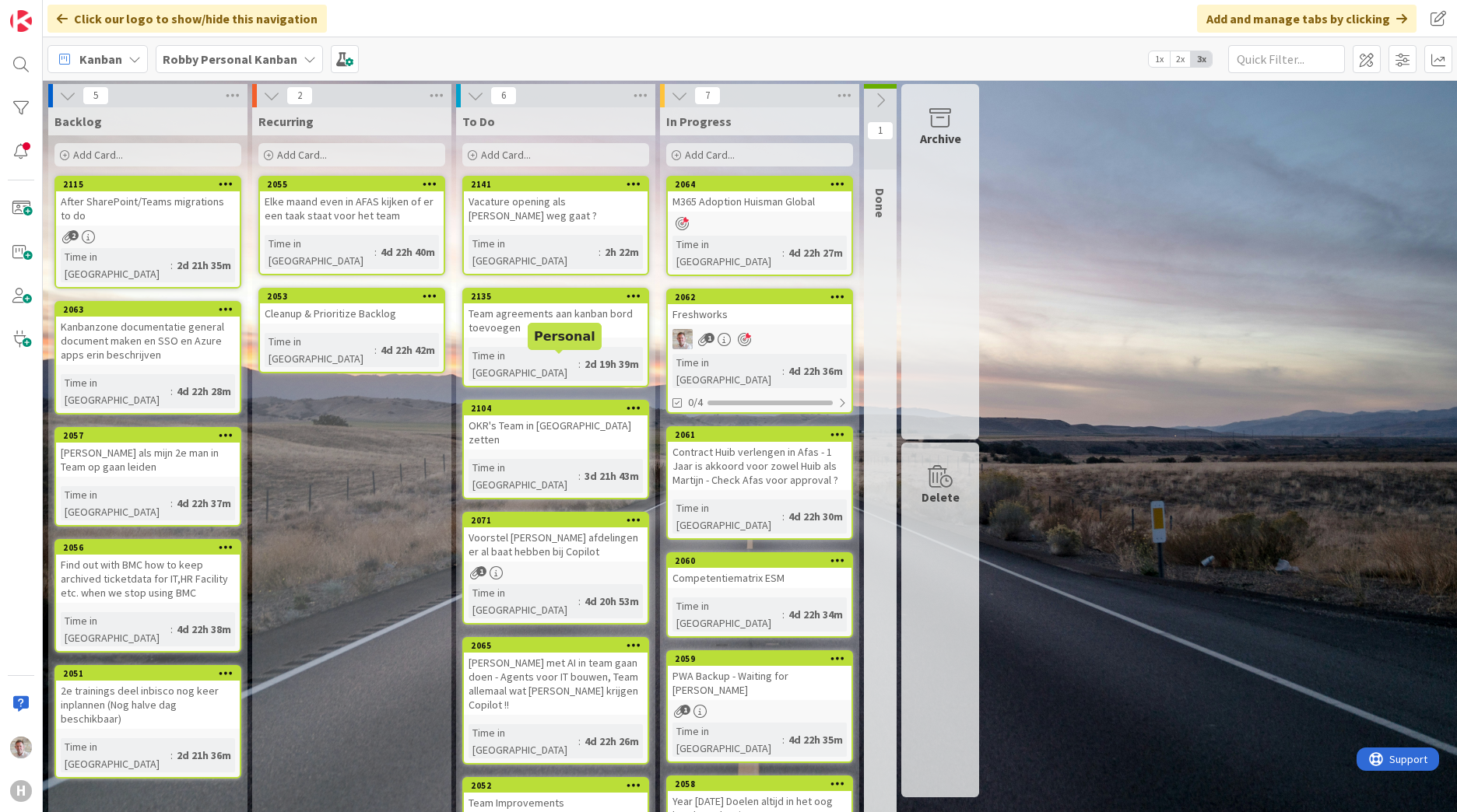
click at [551, 415] on div "OKR's Team in [GEOGRAPHIC_DATA] zetten" at bounding box center [555, 432] width 184 height 34
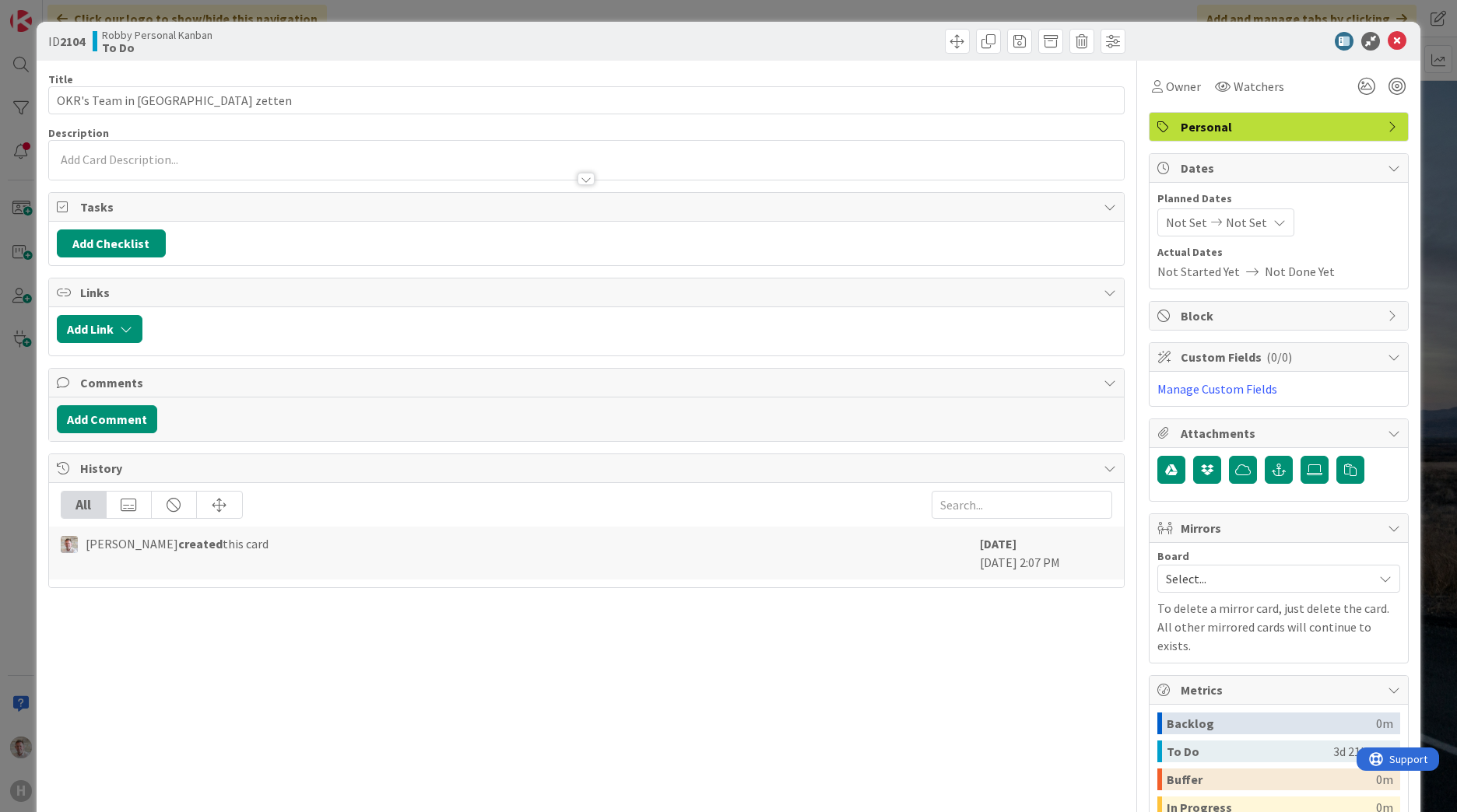
click at [1390, 45] on icon at bounding box center [1397, 41] width 19 height 19
